Goal: Task Accomplishment & Management: Complete application form

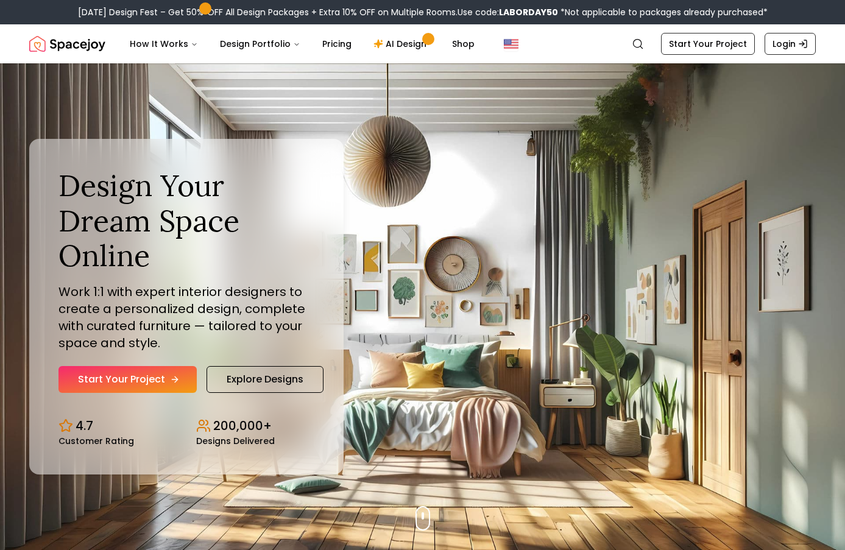
click at [164, 383] on link "Start Your Project" at bounding box center [127, 379] width 138 height 27
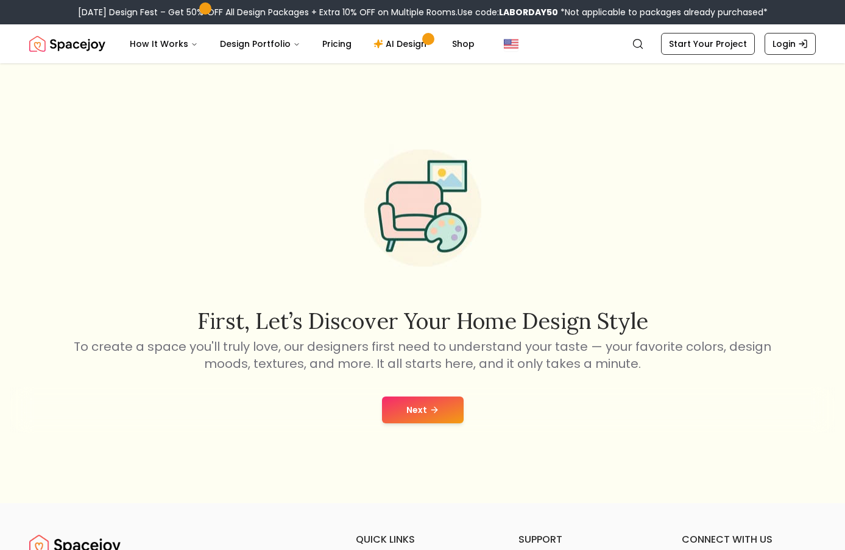
click at [419, 393] on div "Next" at bounding box center [422, 410] width 825 height 46
click at [457, 412] on button "Next" at bounding box center [423, 410] width 82 height 27
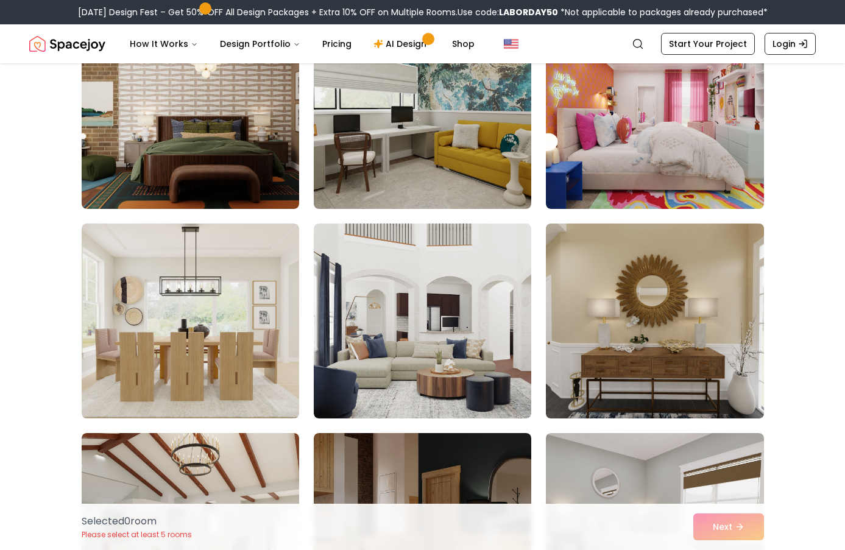
scroll to position [184, 0]
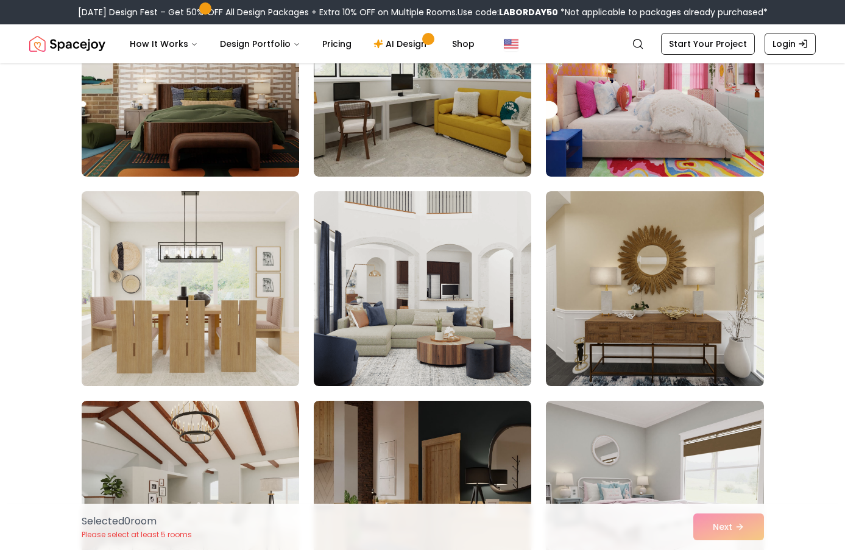
click at [269, 305] on img at bounding box center [190, 288] width 228 height 205
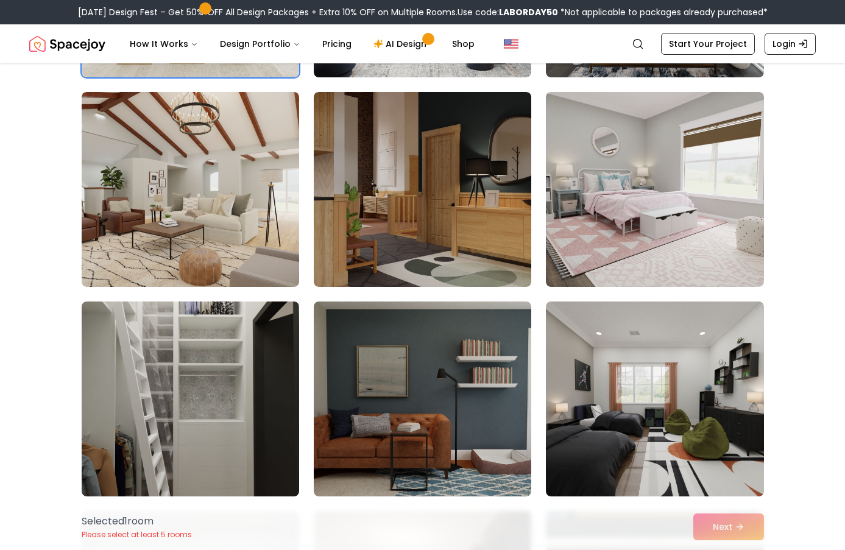
scroll to position [576, 0]
